Goal: Transaction & Acquisition: Purchase product/service

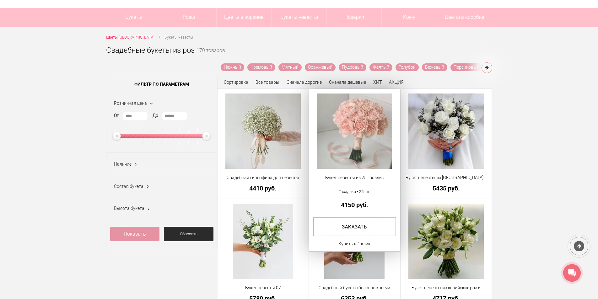
scroll to position [63, 0]
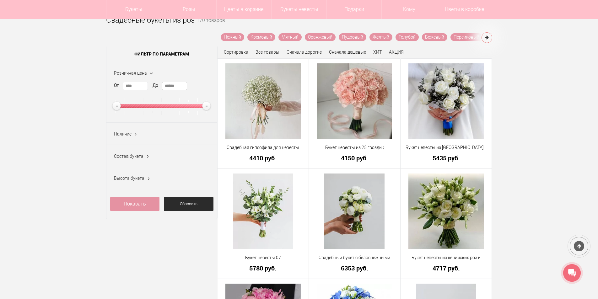
drag, startPoint x: 182, startPoint y: 87, endPoint x: 99, endPoint y: 78, distance: 83.7
type input "****"
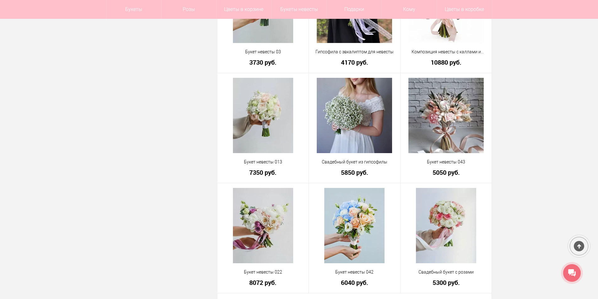
scroll to position [1664, 0]
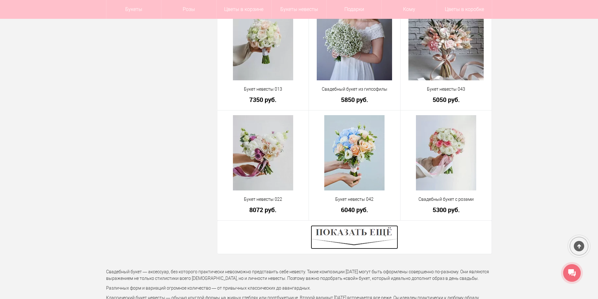
click at [347, 234] on img at bounding box center [354, 237] width 87 height 24
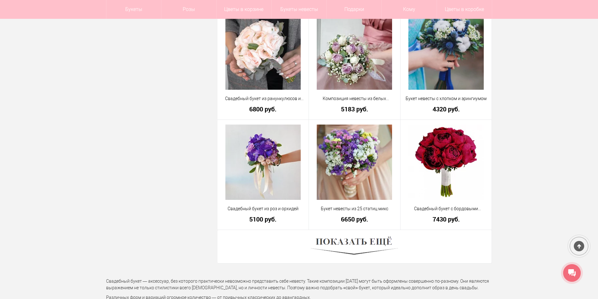
scroll to position [3422, 0]
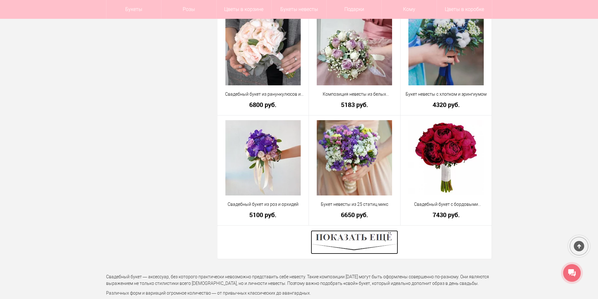
click at [372, 240] on img at bounding box center [354, 242] width 87 height 24
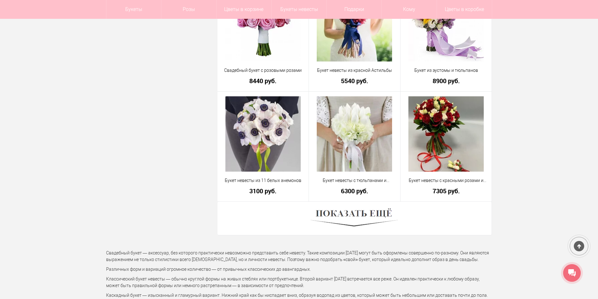
scroll to position [5211, 0]
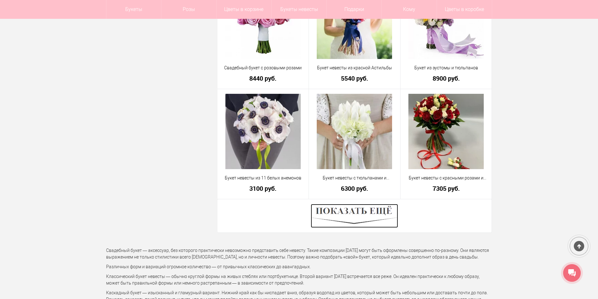
click at [367, 209] on img at bounding box center [354, 216] width 87 height 24
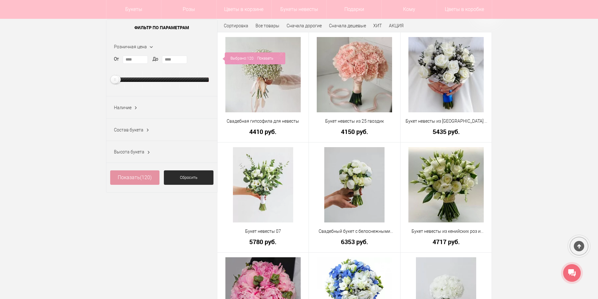
scroll to position [97, 0]
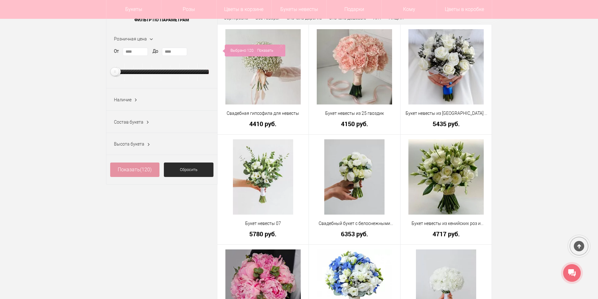
click at [143, 127] on div "Состав букета Роза (0)" at bounding box center [161, 122] width 111 height 22
click at [143, 123] on span "Состав букета" at bounding box center [129, 122] width 30 height 5
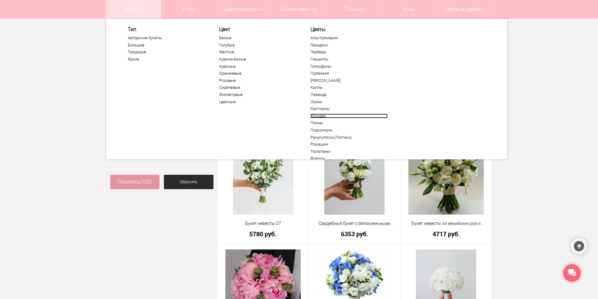
click at [322, 116] on link "Орхидеи" at bounding box center [348, 116] width 77 height 5
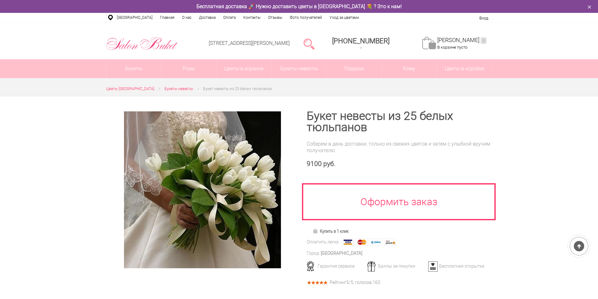
scroll to position [31, 0]
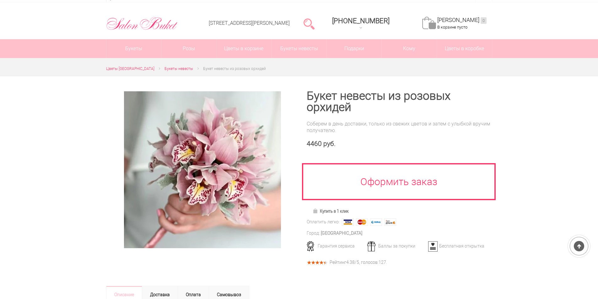
scroll to position [31, 0]
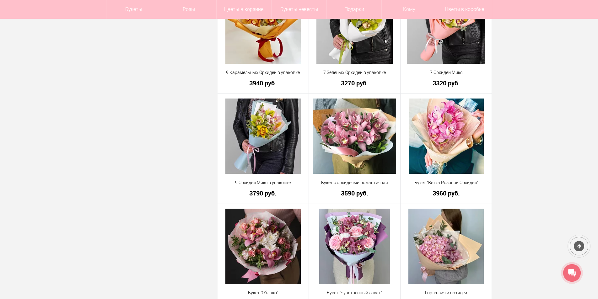
scroll to position [478, 0]
